Goal: Find specific page/section: Locate a particular part of the current website

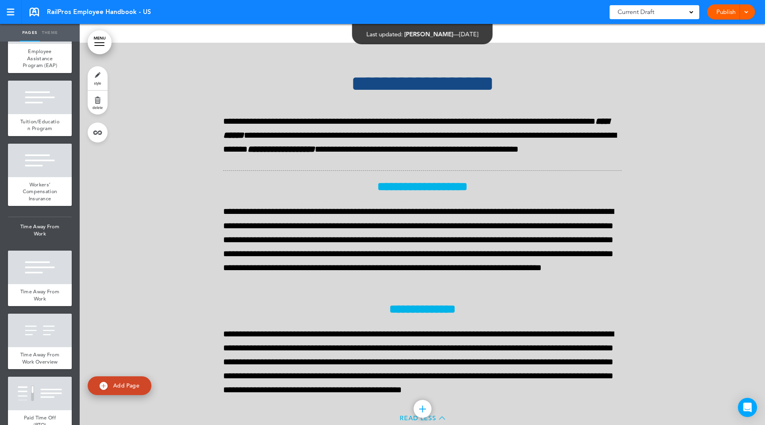
scroll to position [16784, 0]
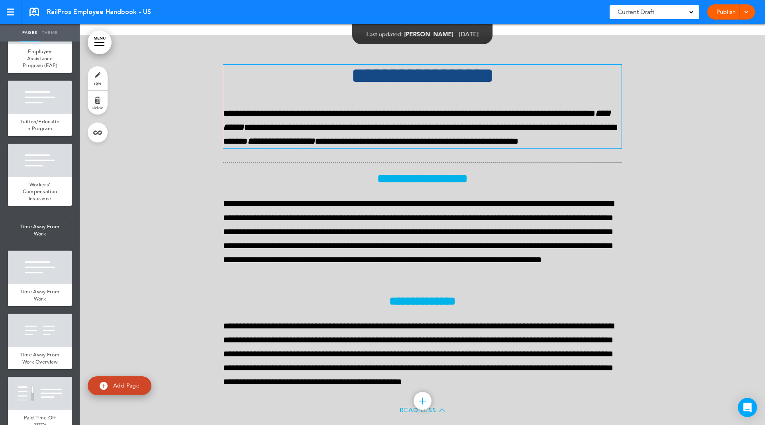
click at [535, 87] on h1 "**********" at bounding box center [422, 76] width 399 height 22
click at [687, 171] on div at bounding box center [423, 242] width 686 height 415
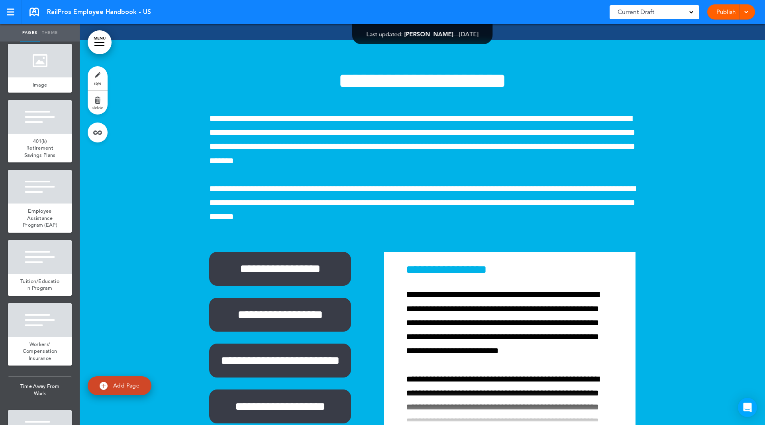
scroll to position [17782, 0]
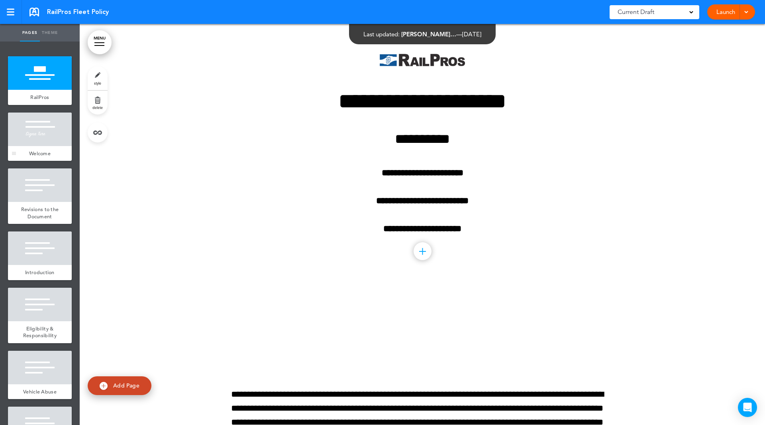
click at [25, 143] on div at bounding box center [40, 128] width 64 height 33
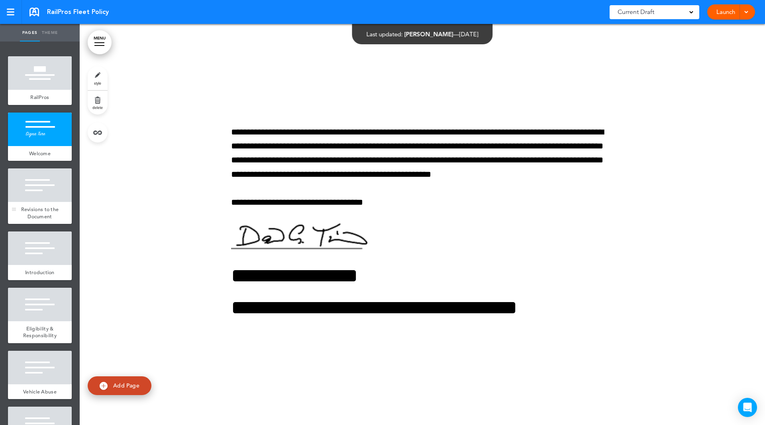
click at [30, 201] on div at bounding box center [40, 184] width 64 height 33
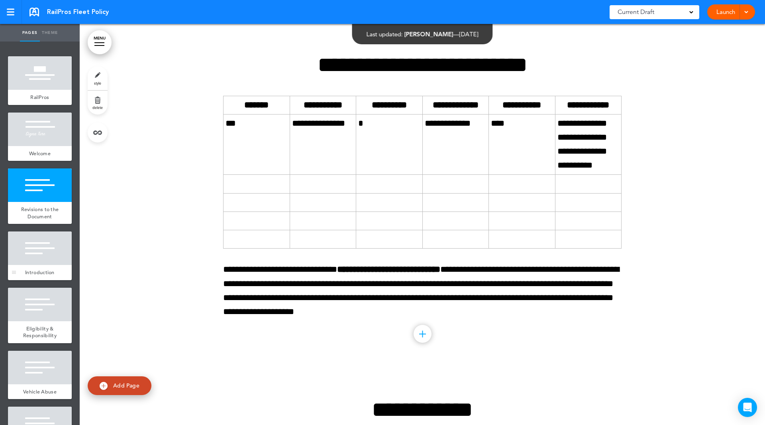
click at [40, 250] on div at bounding box center [40, 247] width 64 height 33
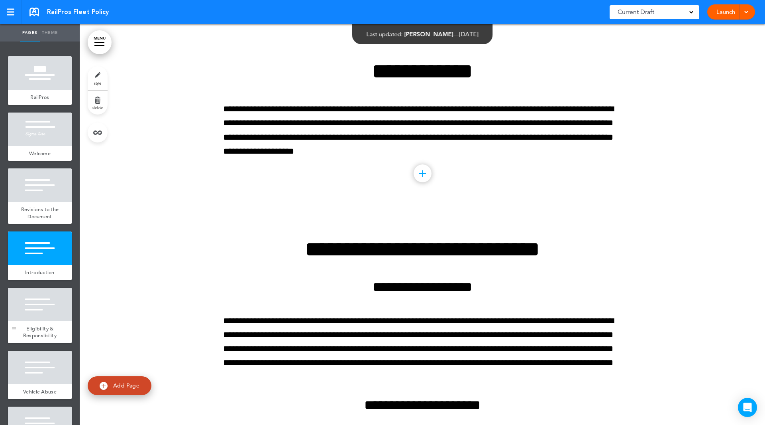
scroll to position [1021, 0]
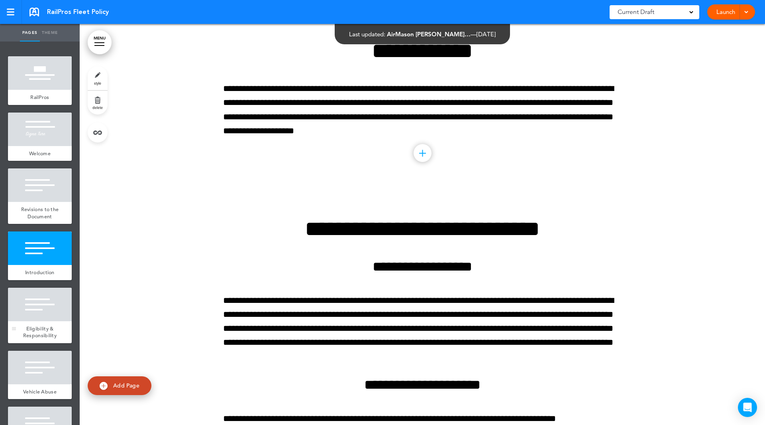
click at [29, 293] on div at bounding box center [40, 303] width 64 height 33
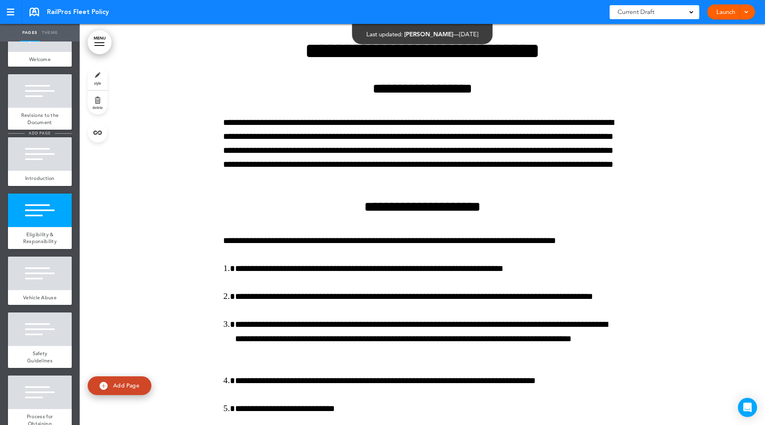
scroll to position [159, 0]
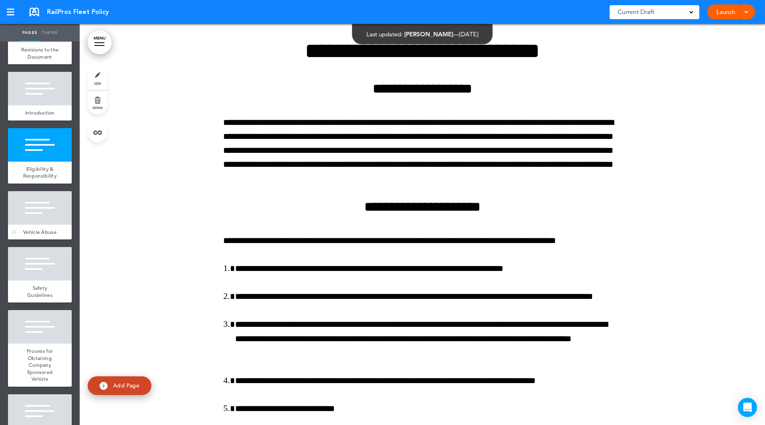
click at [26, 203] on div at bounding box center [40, 207] width 64 height 33
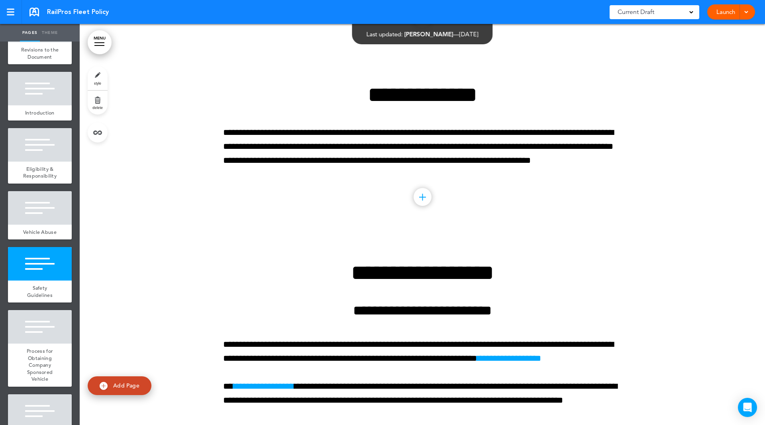
scroll to position [1842, 0]
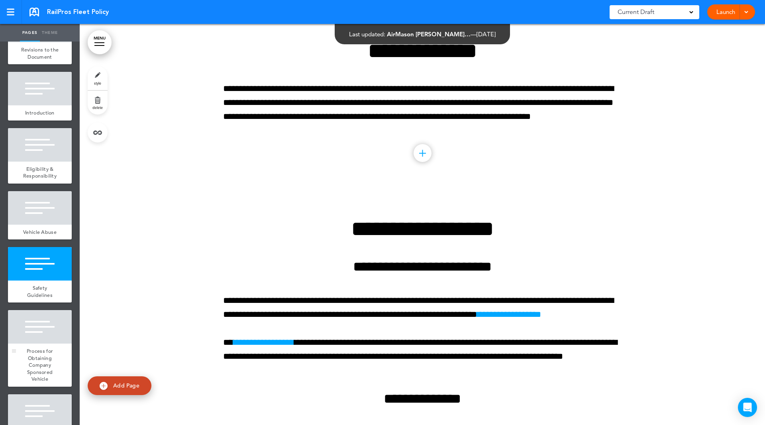
drag, startPoint x: 58, startPoint y: 325, endPoint x: 54, endPoint y: 350, distance: 25.4
click at [58, 325] on div at bounding box center [40, 326] width 64 height 33
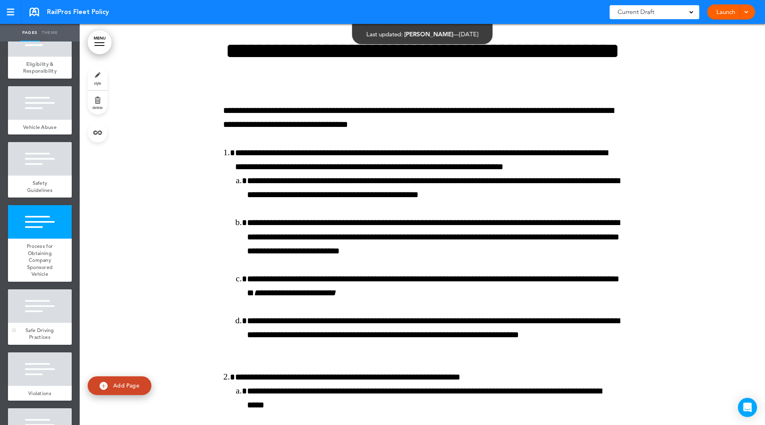
scroll to position [279, 0]
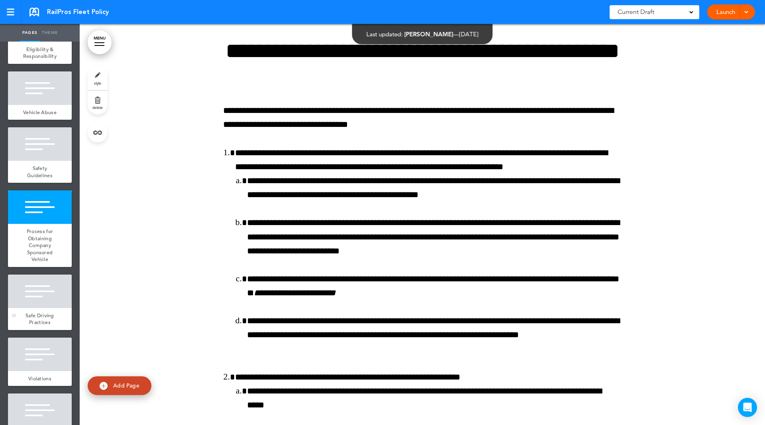
click at [51, 289] on div at bounding box center [40, 290] width 64 height 33
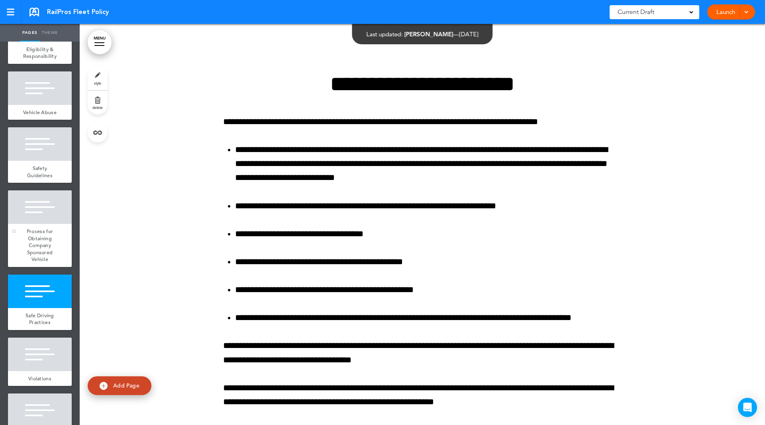
scroll to position [5307, 0]
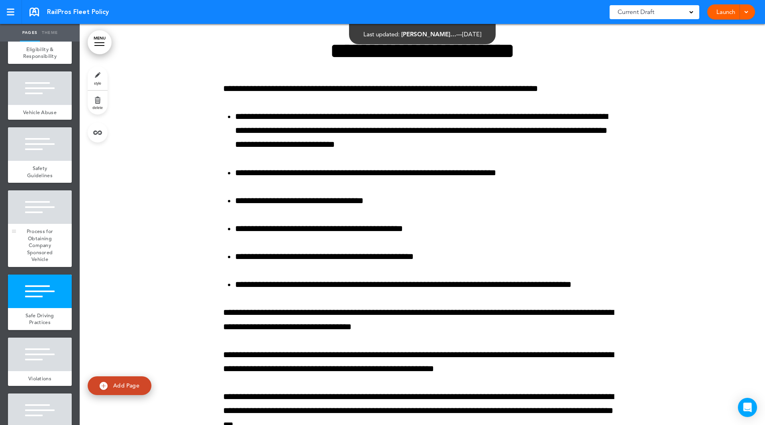
click at [39, 212] on div at bounding box center [40, 206] width 64 height 33
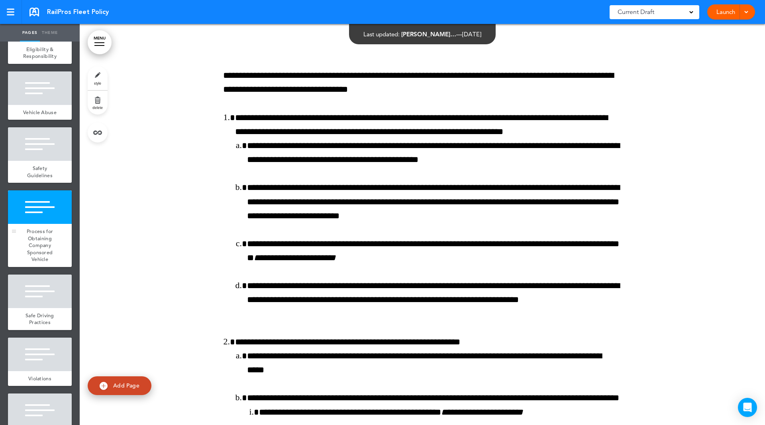
scroll to position [3743, 0]
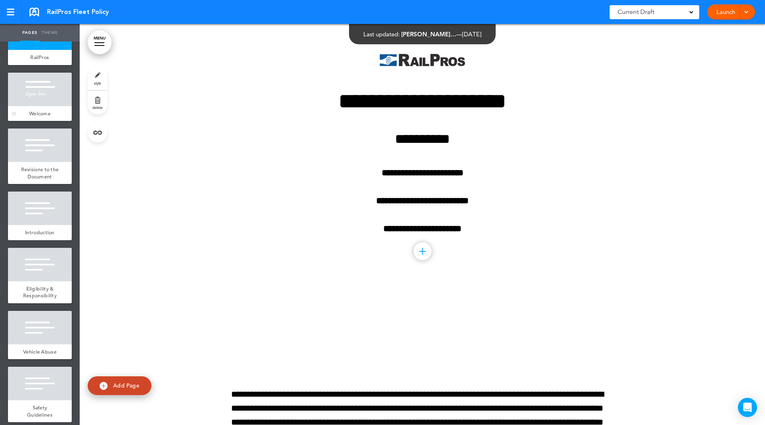
click at [29, 95] on div at bounding box center [40, 89] width 64 height 33
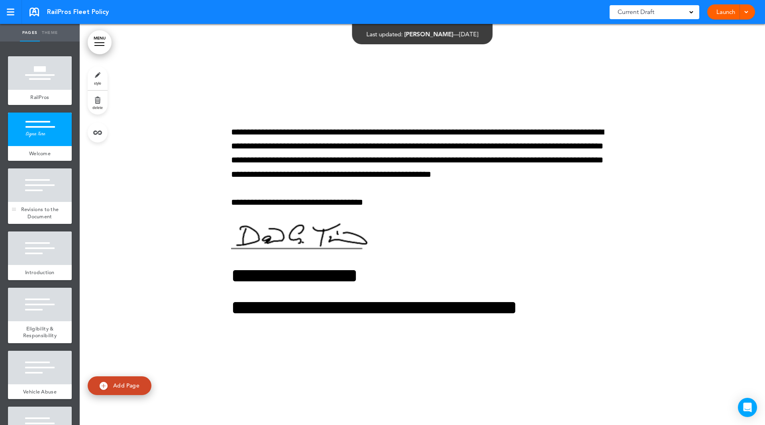
click at [54, 191] on div at bounding box center [40, 184] width 64 height 33
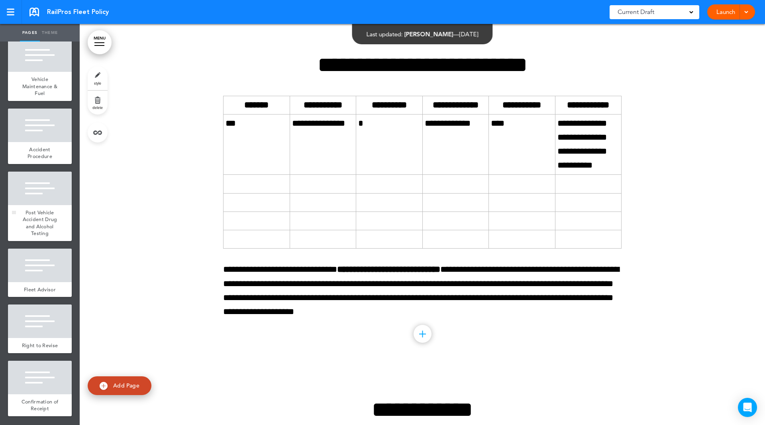
scroll to position [844, 0]
click at [34, 214] on span "Post Vehicle Accident Drug and Alcohol Testing" at bounding box center [40, 223] width 35 height 28
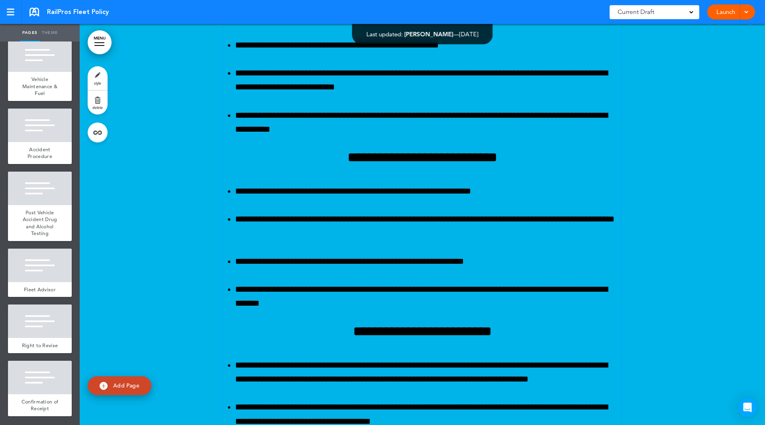
scroll to position [2463, 0]
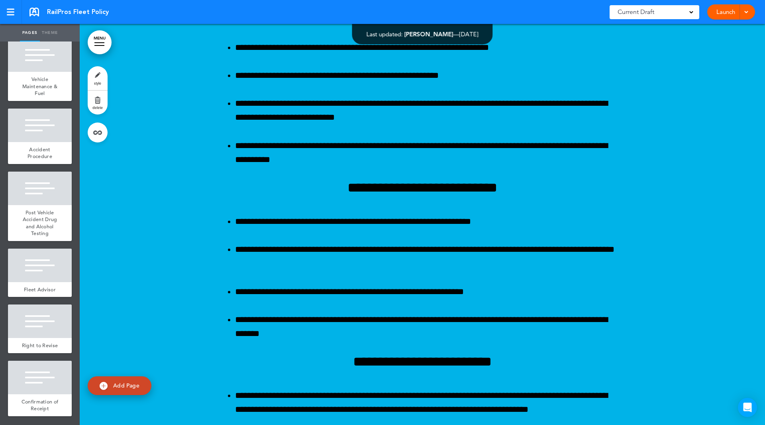
click at [33, 33] on link "Pages" at bounding box center [30, 33] width 20 height 18
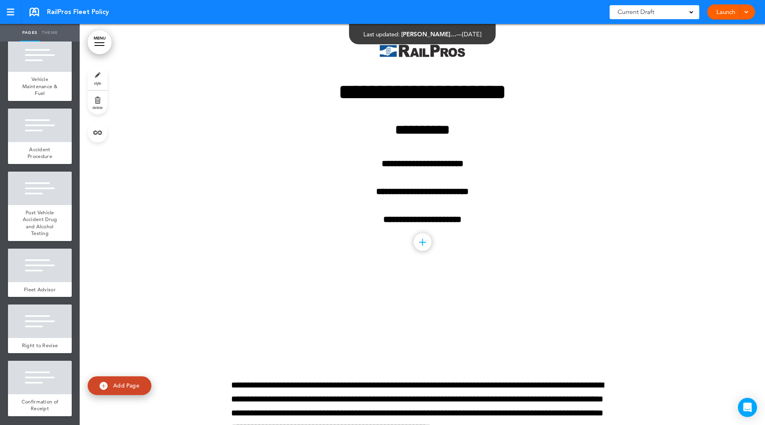
scroll to position [0, 0]
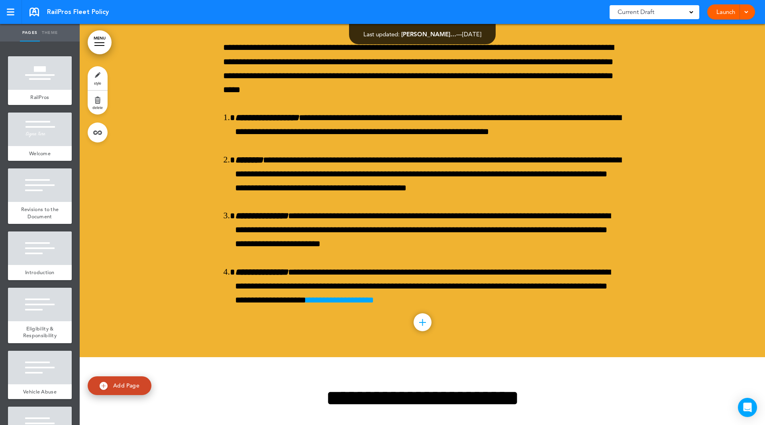
scroll to position [5980, 0]
